Goal: Entertainment & Leisure: Consume media (video, audio)

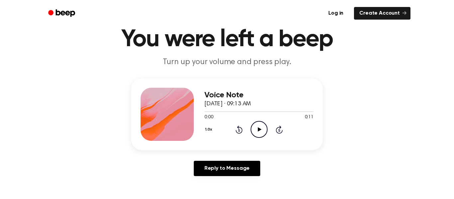
click at [256, 132] on icon "Play Audio" at bounding box center [259, 129] width 17 height 17
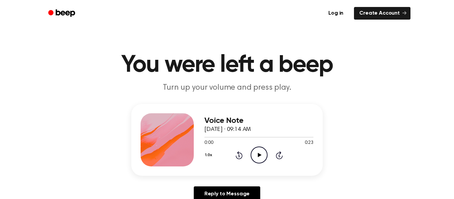
click at [260, 152] on icon "Play Audio" at bounding box center [259, 155] width 17 height 17
click at [260, 159] on icon "Play Audio" at bounding box center [259, 155] width 17 height 17
click at [260, 155] on icon at bounding box center [260, 155] width 4 height 4
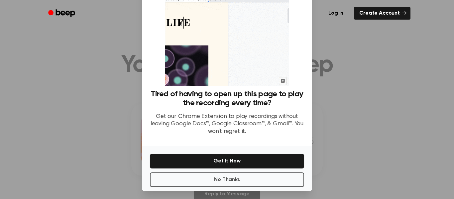
scroll to position [43, 0]
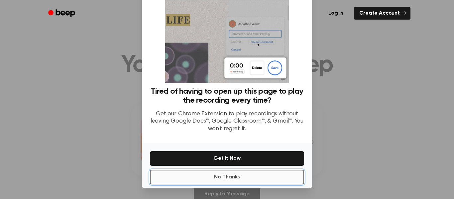
click at [277, 173] on button "No Thanks" at bounding box center [227, 177] width 154 height 15
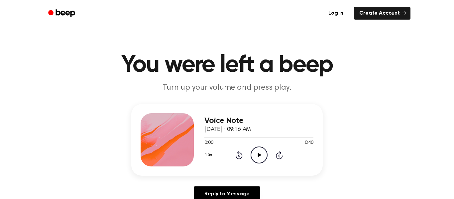
click at [253, 158] on icon "Play Audio" at bounding box center [259, 155] width 17 height 17
click at [253, 158] on icon "Pause Audio" at bounding box center [259, 155] width 17 height 17
click at [241, 156] on icon "Rewind 5 seconds" at bounding box center [238, 155] width 7 height 9
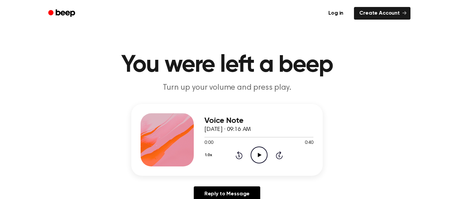
click at [257, 156] on icon "Play Audio" at bounding box center [259, 155] width 17 height 17
click at [258, 156] on icon at bounding box center [259, 155] width 3 height 4
click at [241, 157] on icon "Rewind 5 seconds" at bounding box center [238, 155] width 7 height 9
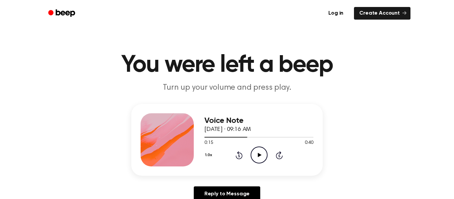
click at [241, 157] on icon "Rewind 5 seconds" at bounding box center [238, 155] width 7 height 9
click at [240, 157] on icon "Rewind 5 seconds" at bounding box center [238, 155] width 7 height 9
click at [258, 152] on icon "Play Audio" at bounding box center [259, 155] width 17 height 17
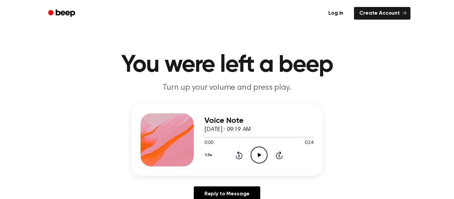
click at [257, 154] on icon "Play Audio" at bounding box center [259, 155] width 17 height 17
click at [258, 156] on icon "Play Audio" at bounding box center [259, 155] width 17 height 17
click at [261, 154] on icon "Play Audio" at bounding box center [259, 155] width 17 height 17
click at [262, 155] on icon "Play Audio" at bounding box center [259, 155] width 17 height 17
click at [262, 155] on icon "Pause Audio" at bounding box center [259, 155] width 17 height 17
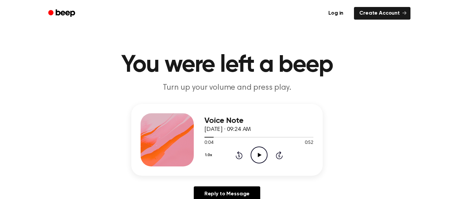
click at [262, 155] on icon "Play Audio" at bounding box center [259, 155] width 17 height 17
click at [260, 160] on icon "Play Audio" at bounding box center [259, 155] width 17 height 17
click at [257, 150] on icon "Play Audio" at bounding box center [259, 155] width 17 height 17
click at [257, 150] on icon "Pause Audio" at bounding box center [259, 155] width 17 height 17
click at [237, 155] on icon "Rewind 5 seconds" at bounding box center [238, 155] width 7 height 9
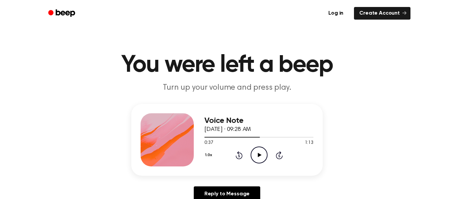
click at [257, 151] on icon "Play Audio" at bounding box center [259, 155] width 17 height 17
click at [257, 151] on icon "Pause Audio" at bounding box center [259, 155] width 17 height 17
click at [257, 151] on icon "Play Audio" at bounding box center [259, 155] width 17 height 17
click at [257, 155] on icon "Play Audio" at bounding box center [259, 155] width 17 height 17
click at [257, 155] on icon "Pause Audio" at bounding box center [259, 155] width 17 height 17
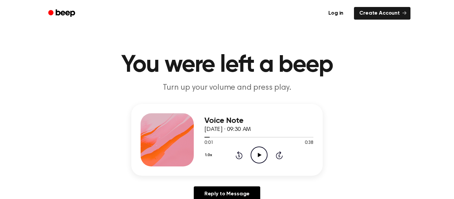
click at [257, 155] on icon "Play Audio" at bounding box center [259, 155] width 17 height 17
click at [256, 157] on icon "Play Audio" at bounding box center [259, 155] width 17 height 17
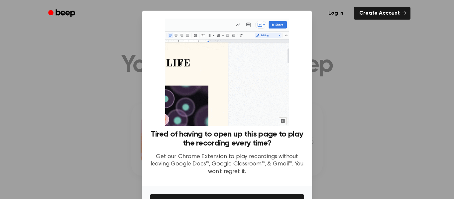
scroll to position [43, 0]
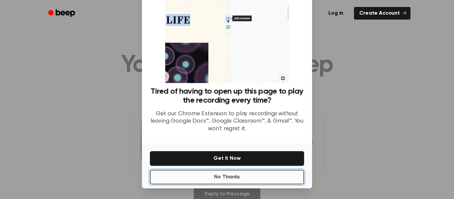
click at [257, 179] on button "No Thanks" at bounding box center [227, 177] width 154 height 15
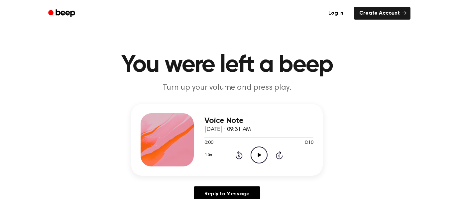
click at [259, 154] on icon "Play Audio" at bounding box center [259, 155] width 17 height 17
click at [260, 153] on icon "Play Audio" at bounding box center [259, 155] width 17 height 17
click at [255, 159] on icon "Play Audio" at bounding box center [259, 155] width 17 height 17
click at [264, 158] on icon "Play Audio" at bounding box center [259, 155] width 17 height 17
click at [259, 155] on icon at bounding box center [260, 155] width 4 height 4
